Goal: Task Accomplishment & Management: Manage account settings

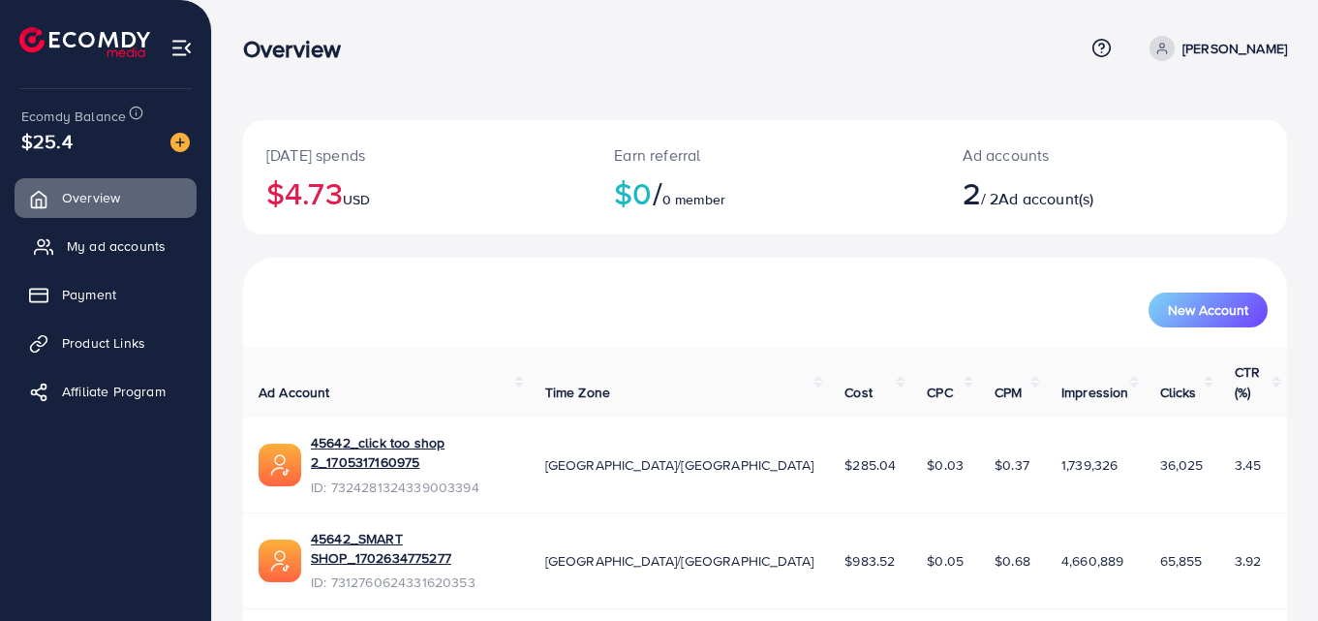
click at [131, 246] on span "My ad accounts" at bounding box center [116, 245] width 99 height 19
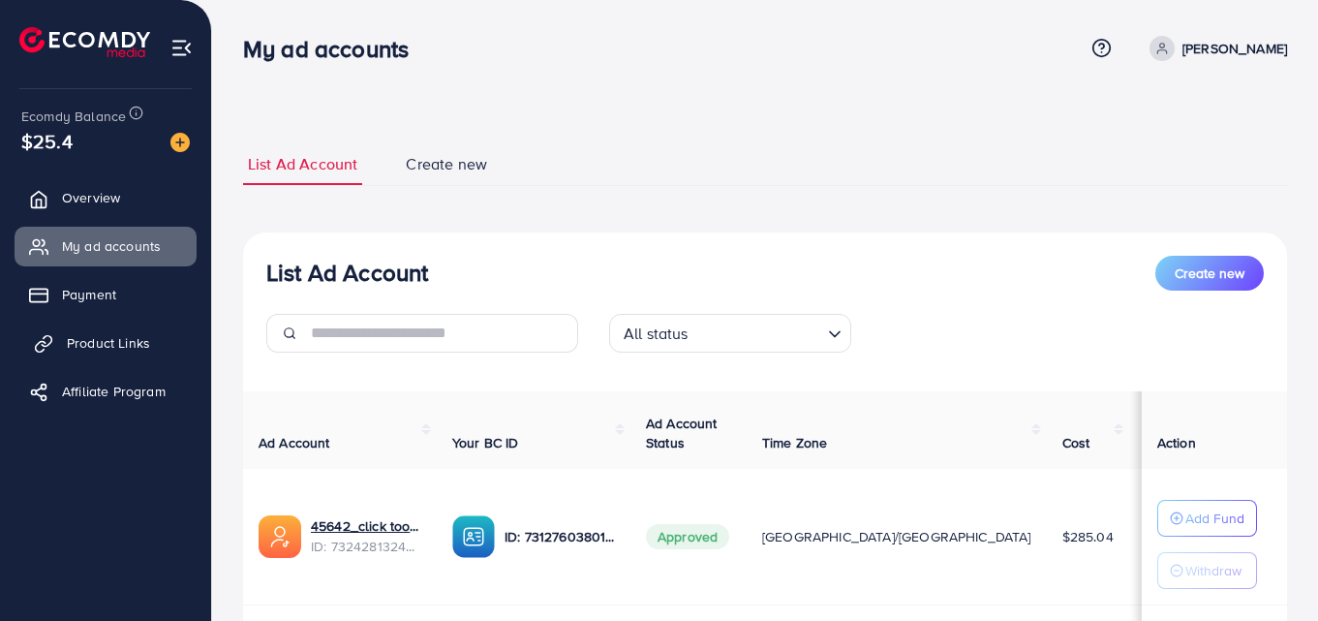
click at [130, 355] on link "Product Links" at bounding box center [106, 342] width 182 height 39
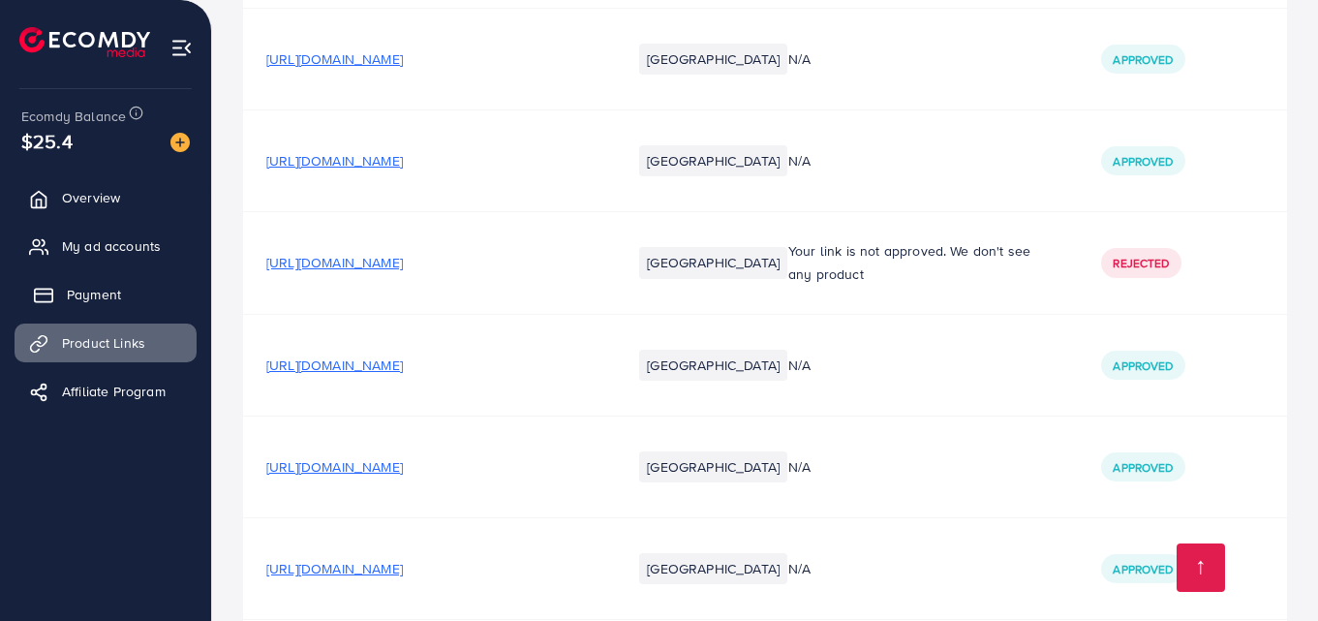
scroll to position [969, 0]
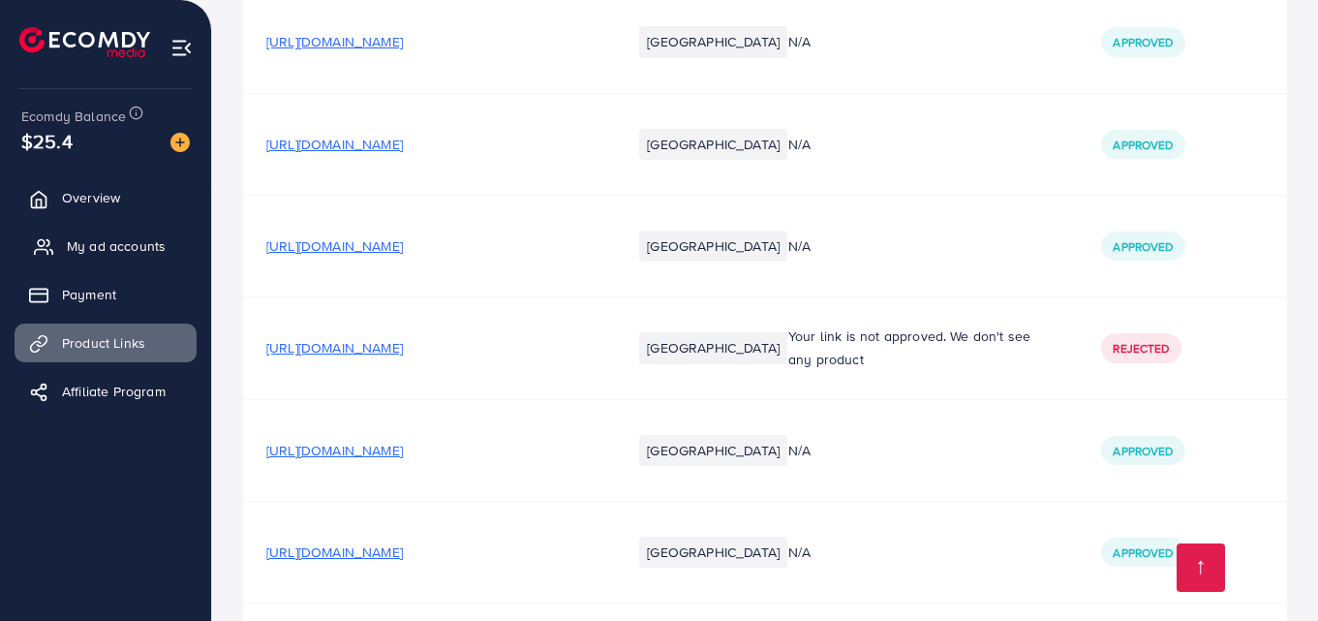
click at [73, 260] on link "My ad accounts" at bounding box center [106, 246] width 182 height 39
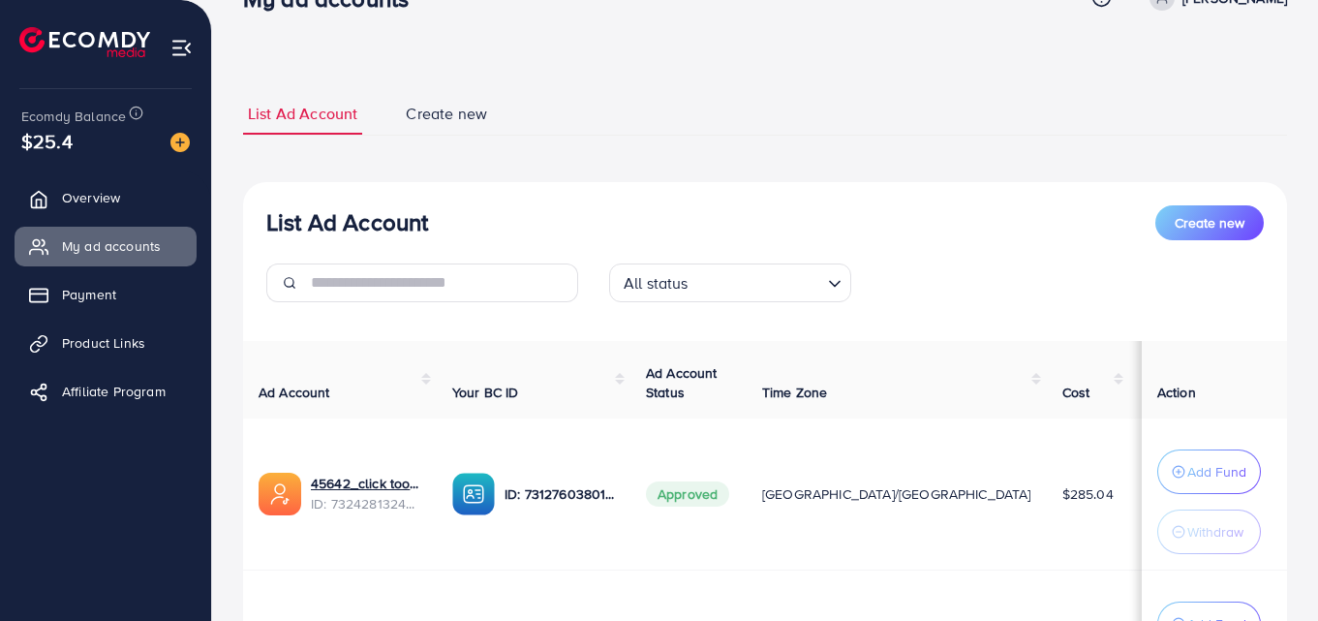
scroll to position [6, 0]
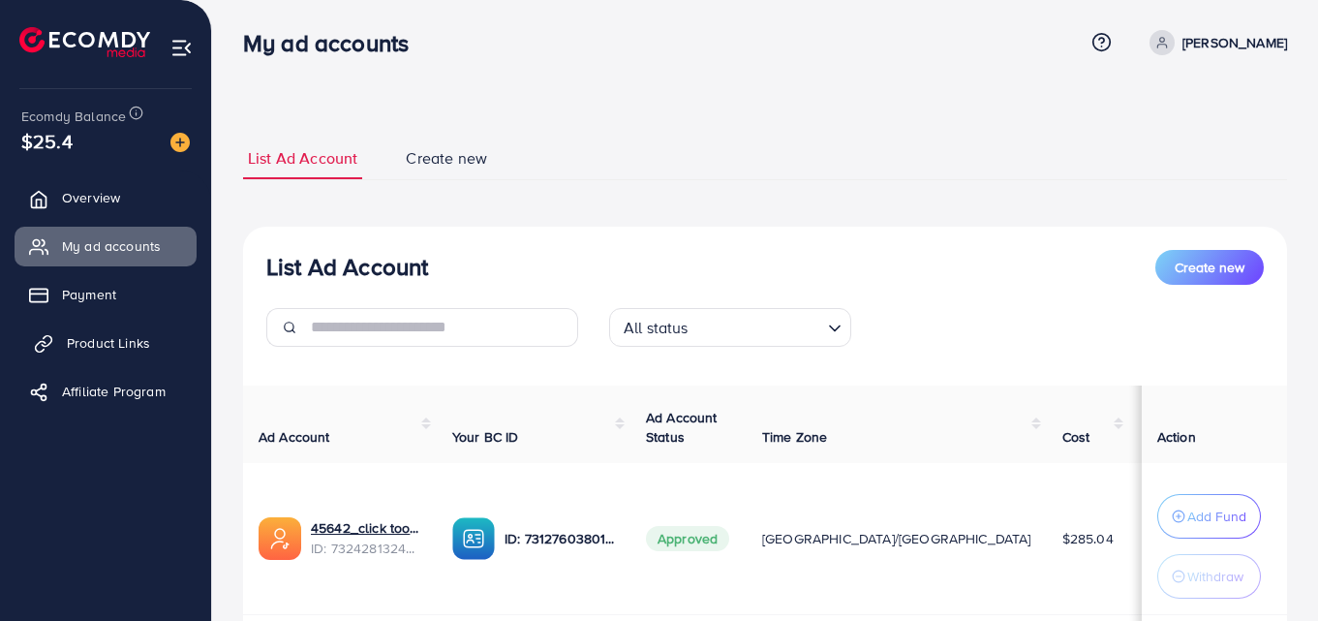
click at [139, 340] on span "Product Links" at bounding box center [108, 342] width 83 height 19
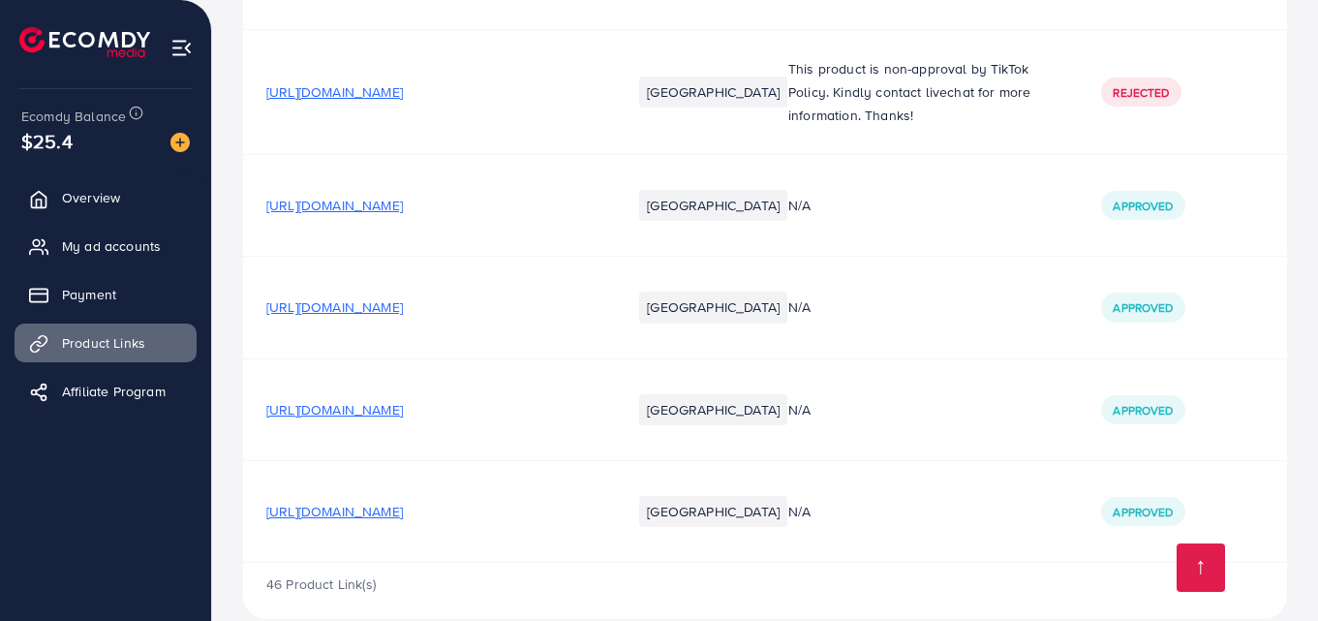
scroll to position [4634, 0]
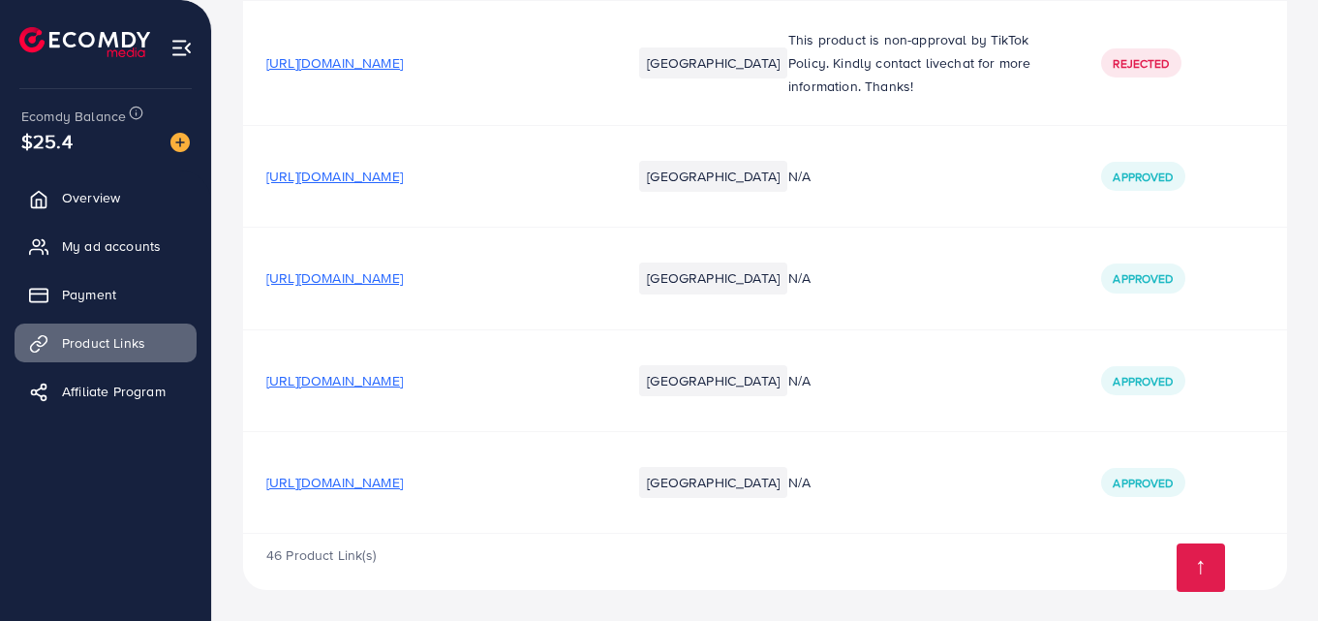
drag, startPoint x: 548, startPoint y: 336, endPoint x: 548, endPoint y: 623, distance: 286.7
click at [403, 485] on span "https://fdczmi-c9.myshopify.com/products/kitchen-gadgets-silicon-funnel-oil-wat…" at bounding box center [334, 482] width 137 height 19
click at [433, 391] on td "https://eu93yu-km.myshopify.com/collections/home-kitchen/products/bath-mat-wate…" at bounding box center [425, 380] width 365 height 102
click at [403, 382] on span "https://eu93yu-km.myshopify.com/collections/home-kitchen/products/bath-mat-wate…" at bounding box center [334, 380] width 137 height 19
click at [149, 262] on link "My ad accounts" at bounding box center [106, 246] width 182 height 39
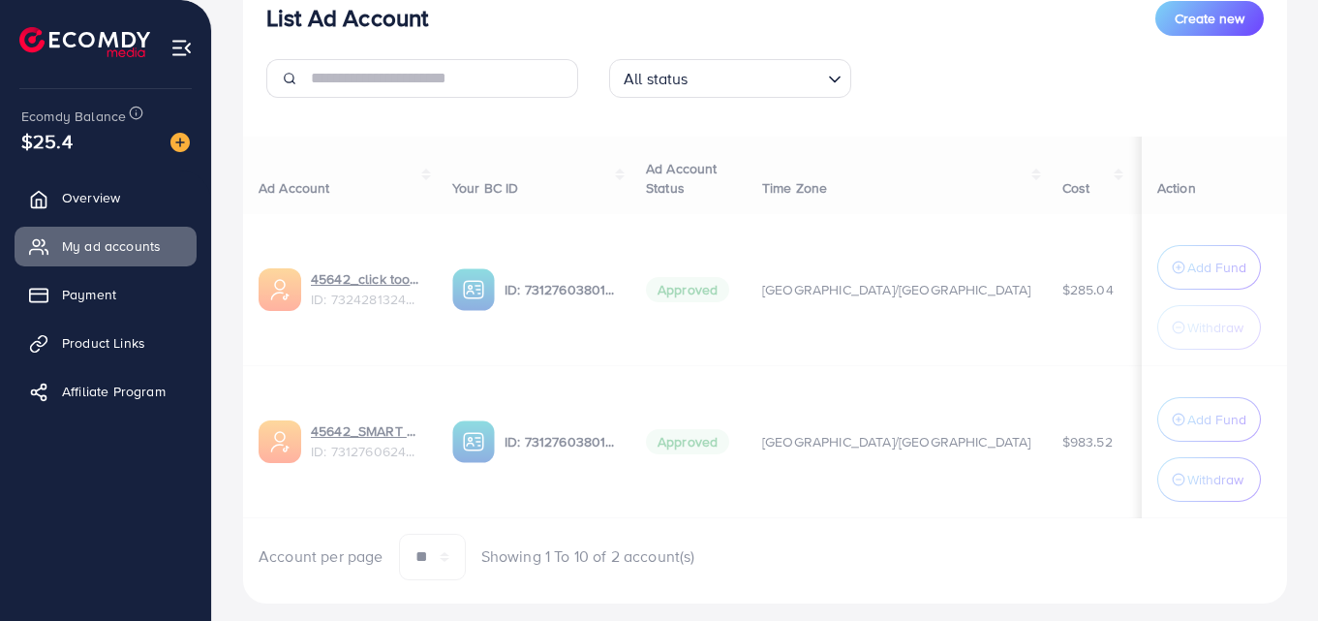
scroll to position [291, 0]
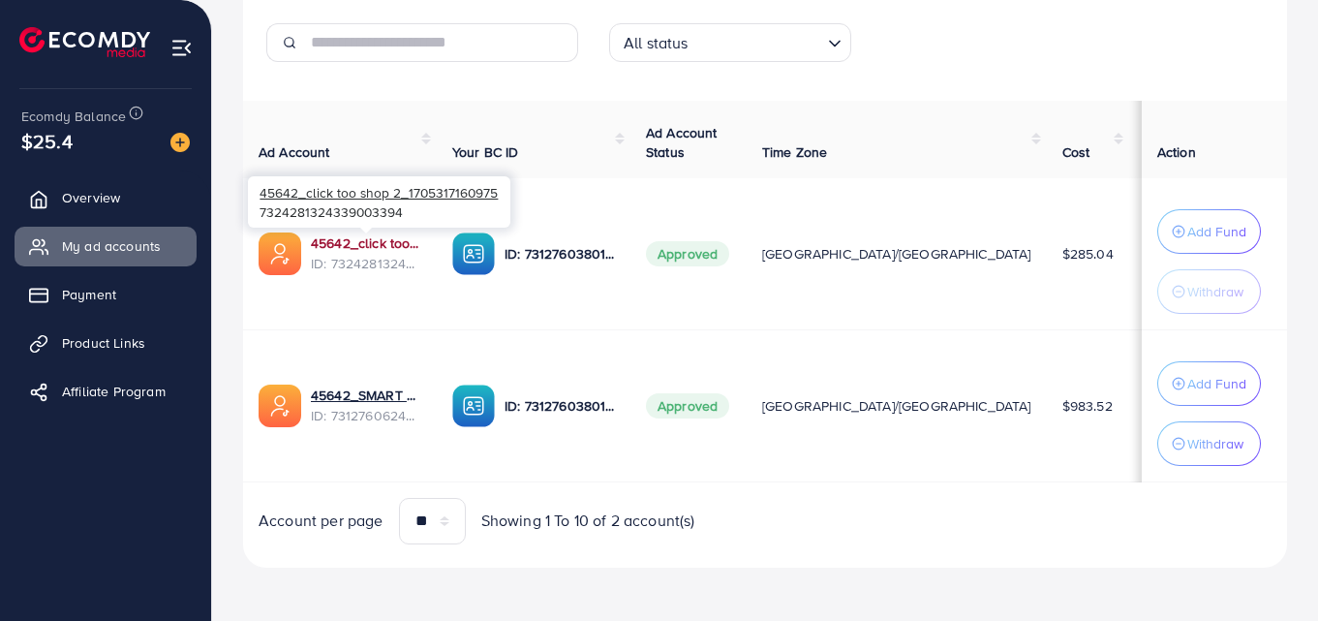
click at [392, 246] on link "45642_click too shop 2_1705317160975" at bounding box center [366, 242] width 110 height 19
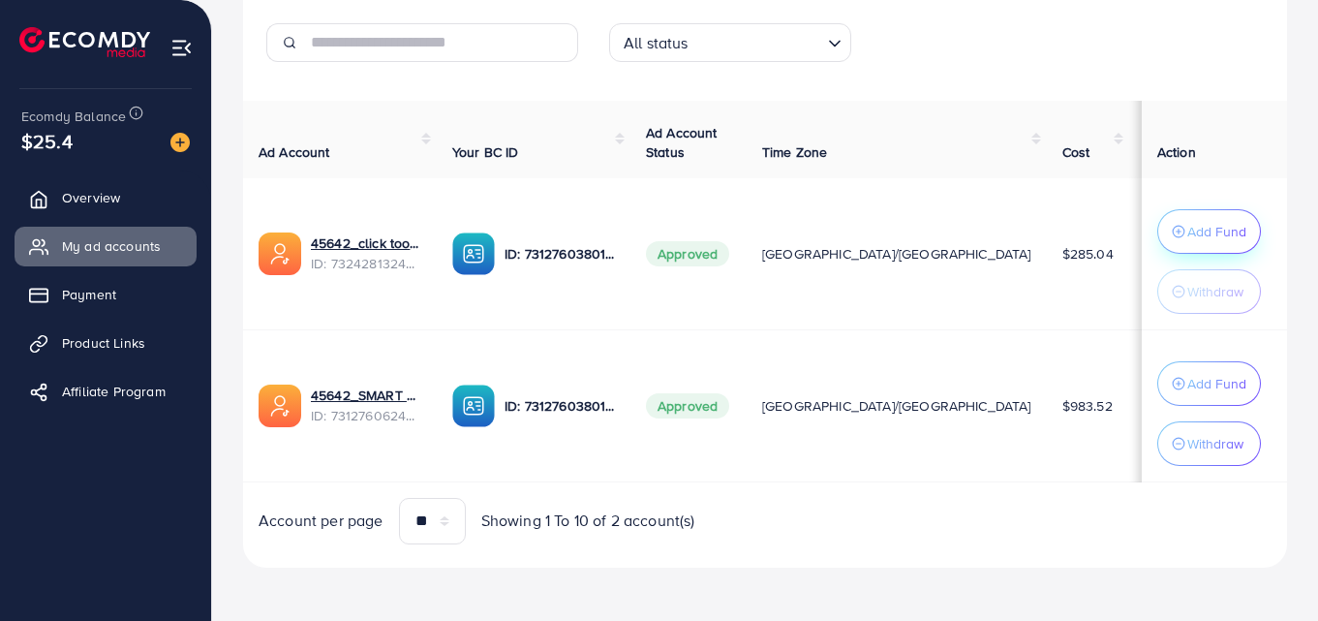
click at [1210, 237] on p "Add Fund" at bounding box center [1216, 231] width 59 height 23
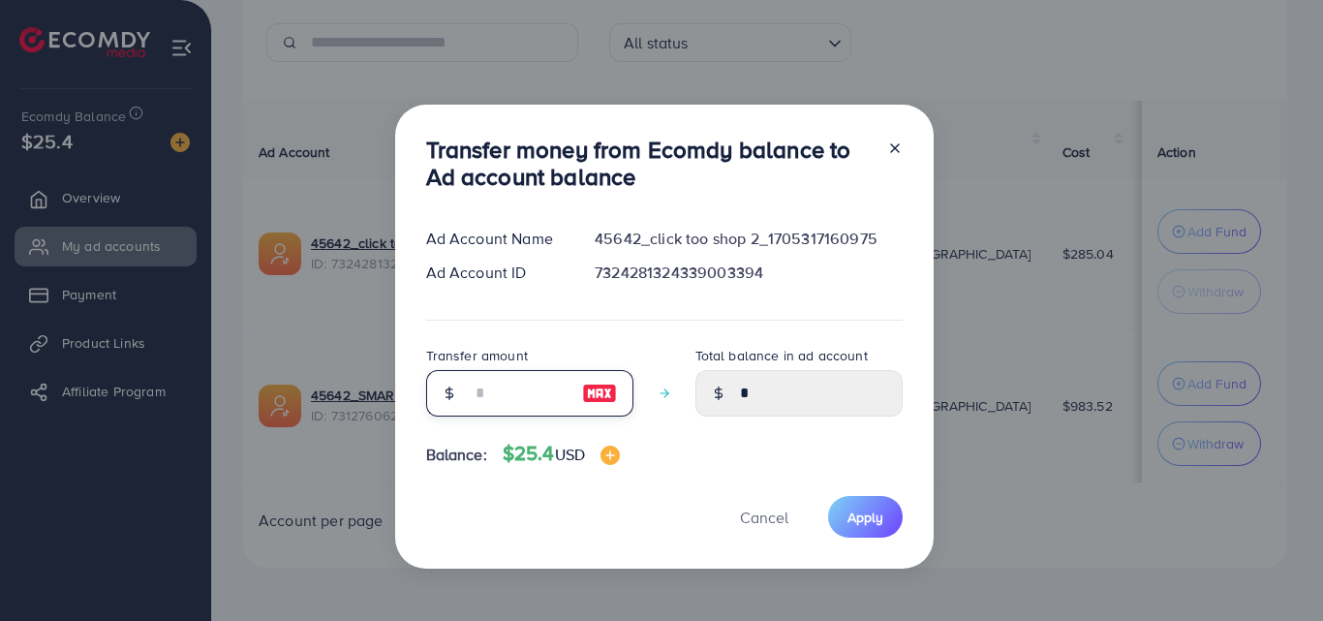
click at [521, 397] on input "number" at bounding box center [519, 393] width 97 height 46
type input "*"
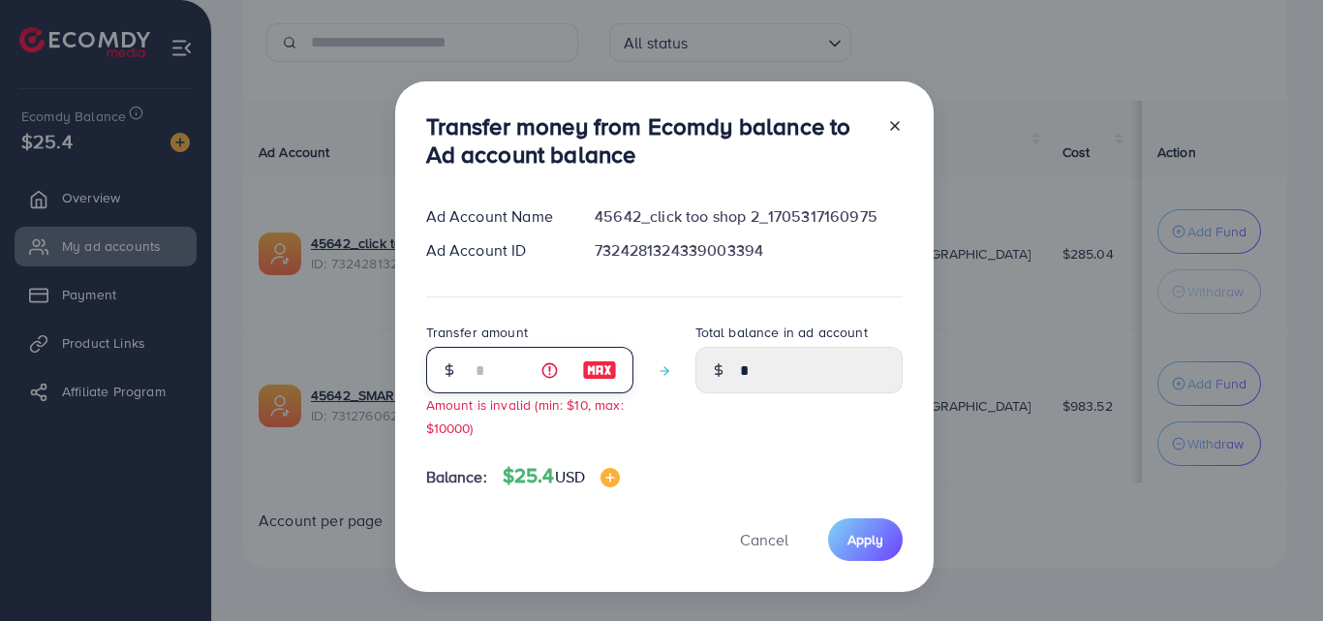
type input "****"
type input "**"
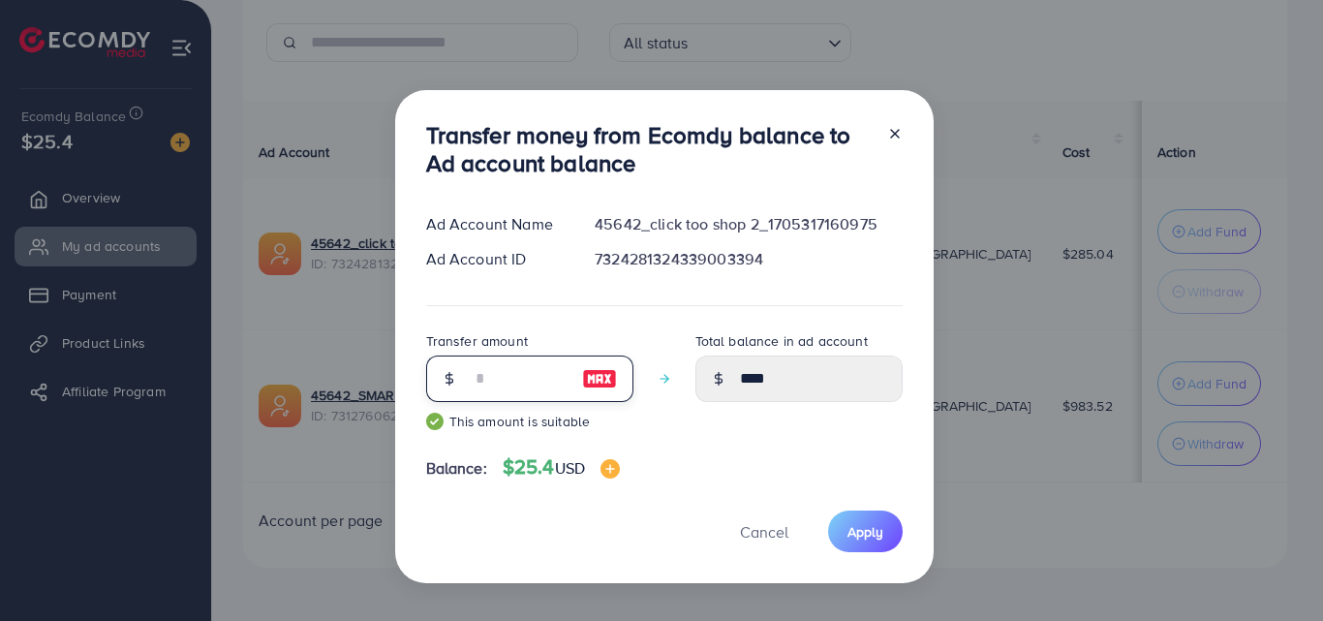
type input "*****"
type input "**"
click at [878, 530] on span "Apply" at bounding box center [865, 531] width 36 height 19
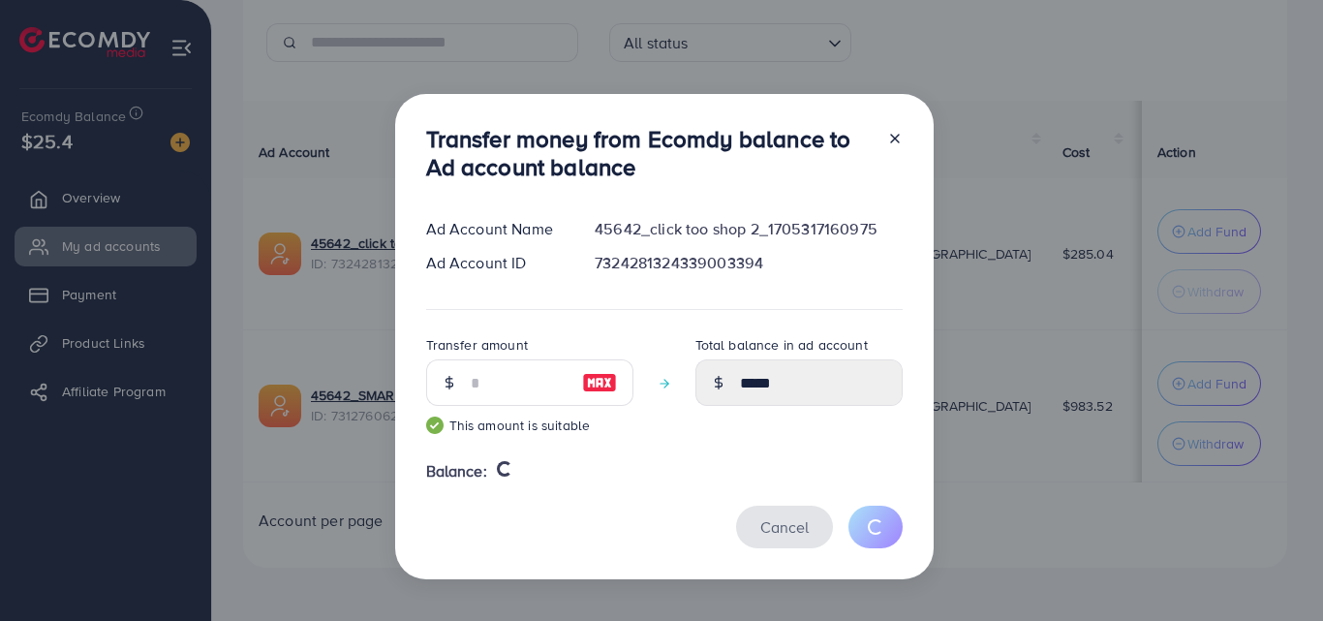
type input "*"
